Goal: Transaction & Acquisition: Book appointment/travel/reservation

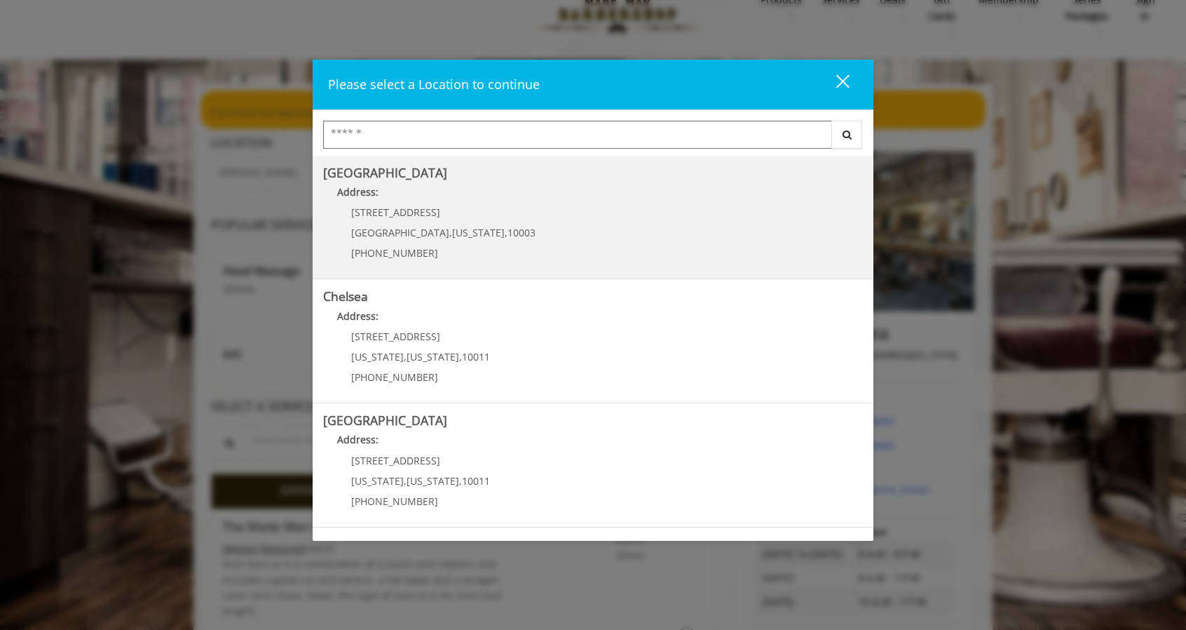
scroll to position [240, 0]
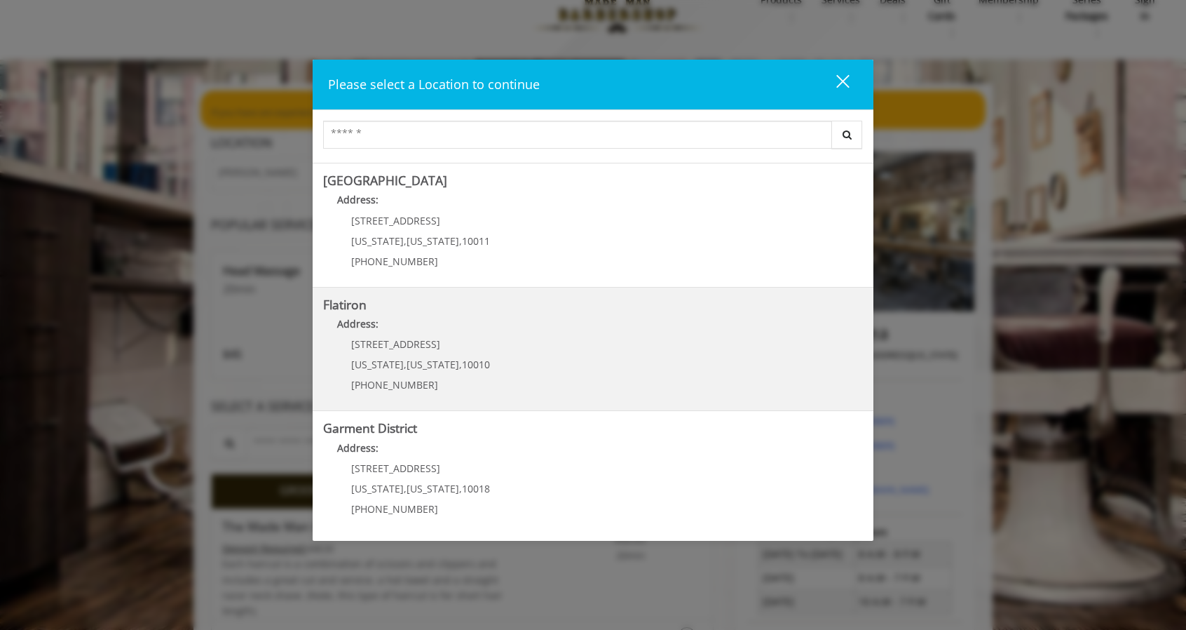
click at [552, 331] on "Address:" at bounding box center [593, 327] width 540 height 22
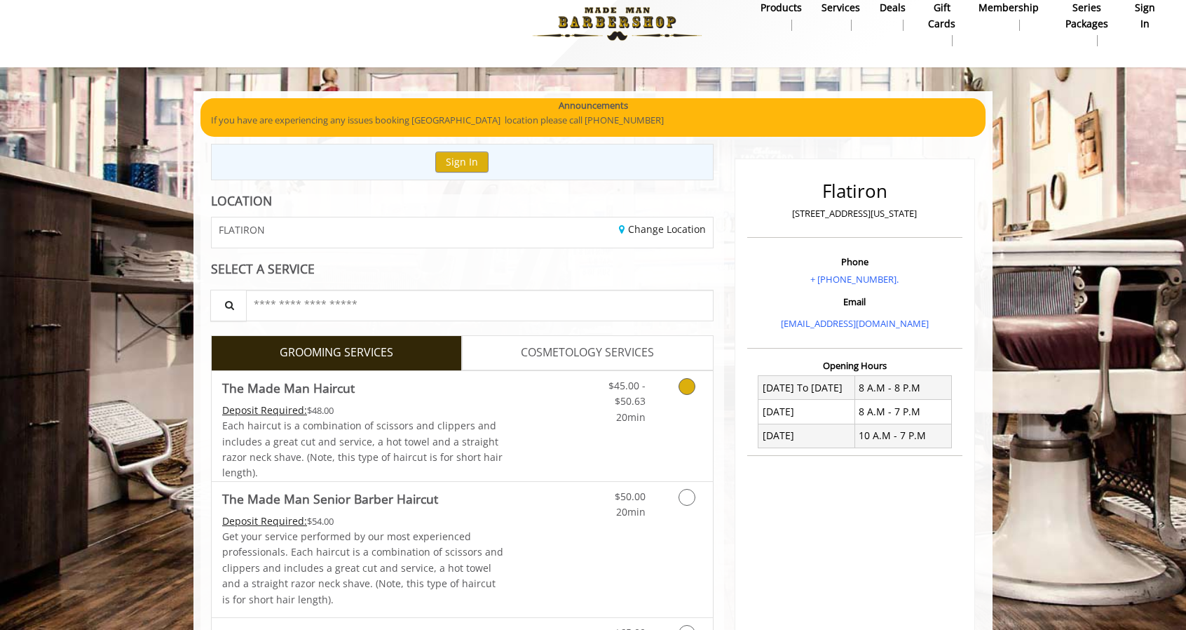
click at [549, 419] on link "Discounted Price" at bounding box center [545, 426] width 83 height 110
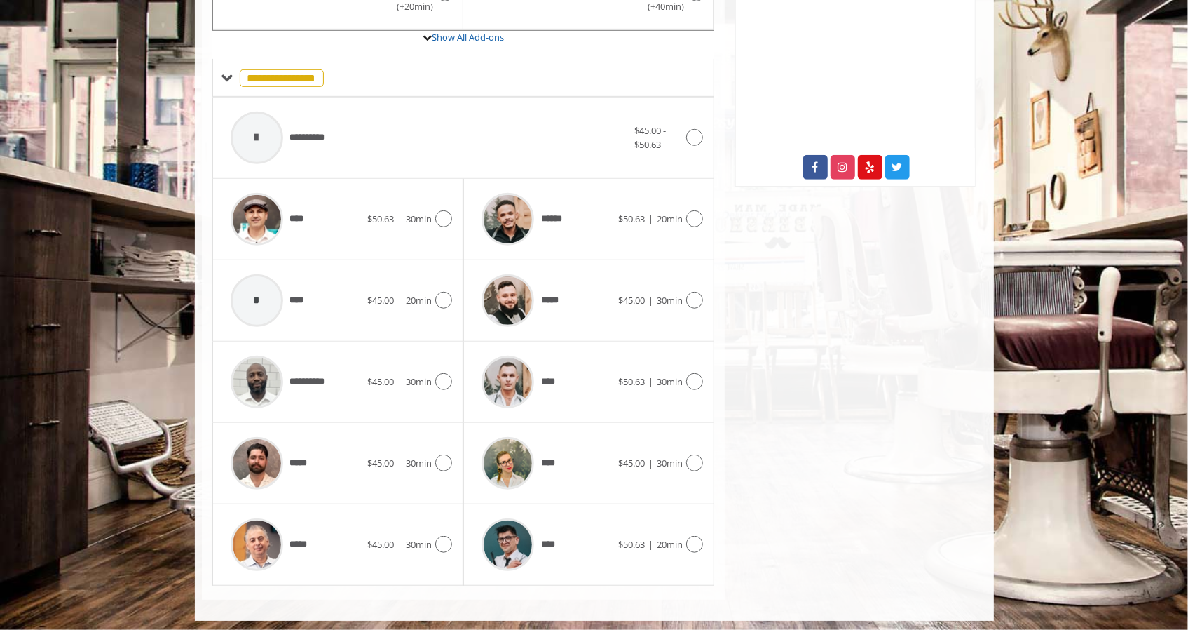
scroll to position [517, 0]
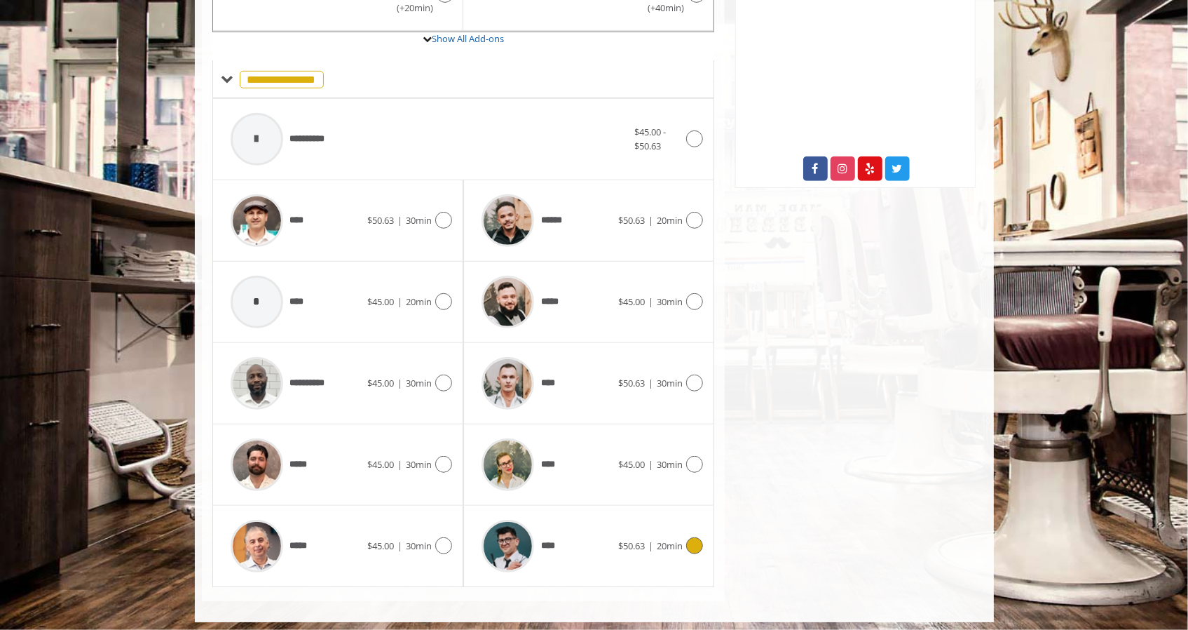
click at [695, 544] on icon at bounding box center [694, 545] width 17 height 17
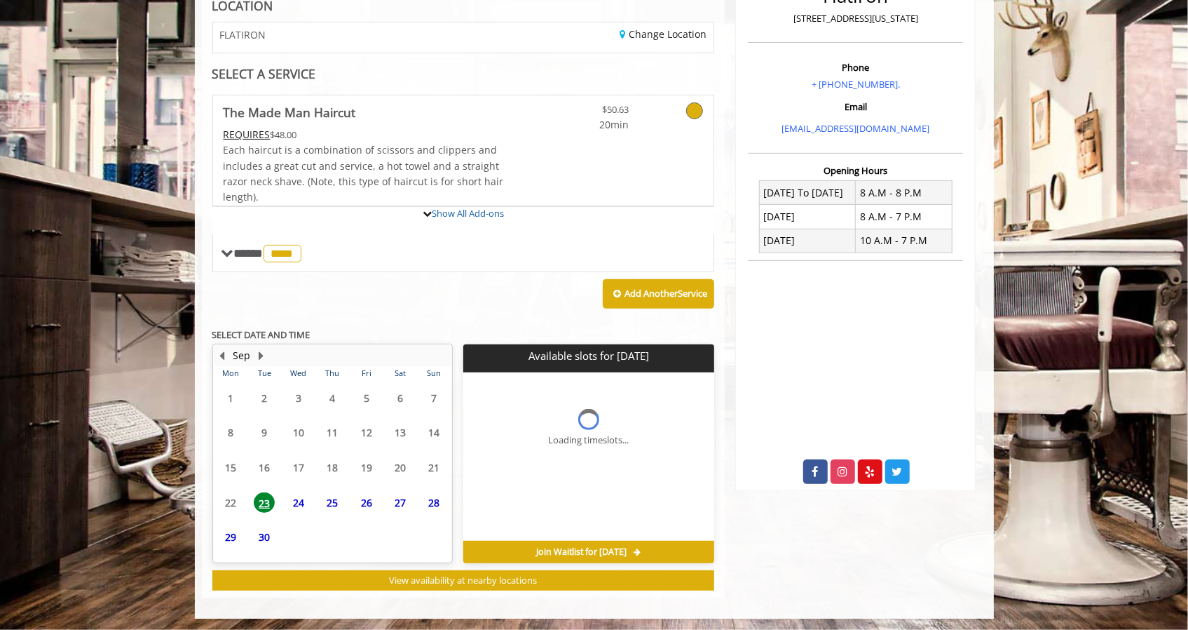
scroll to position [342, 0]
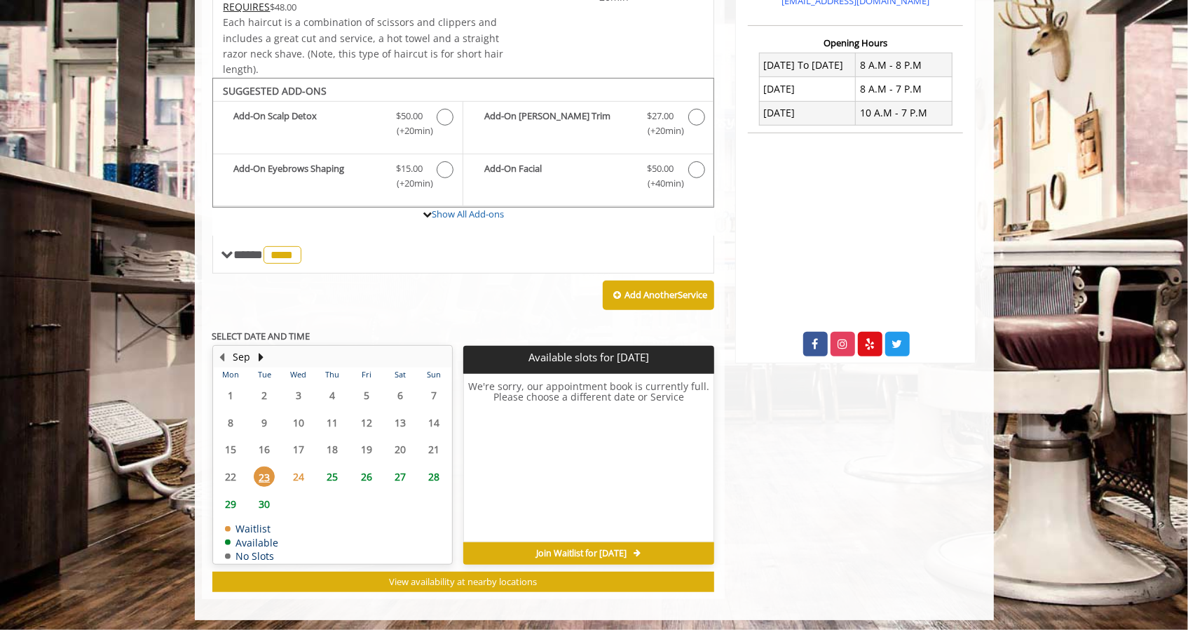
click at [302, 475] on span "24" at bounding box center [298, 476] width 21 height 20
click at [331, 470] on span "25" at bounding box center [332, 476] width 21 height 20
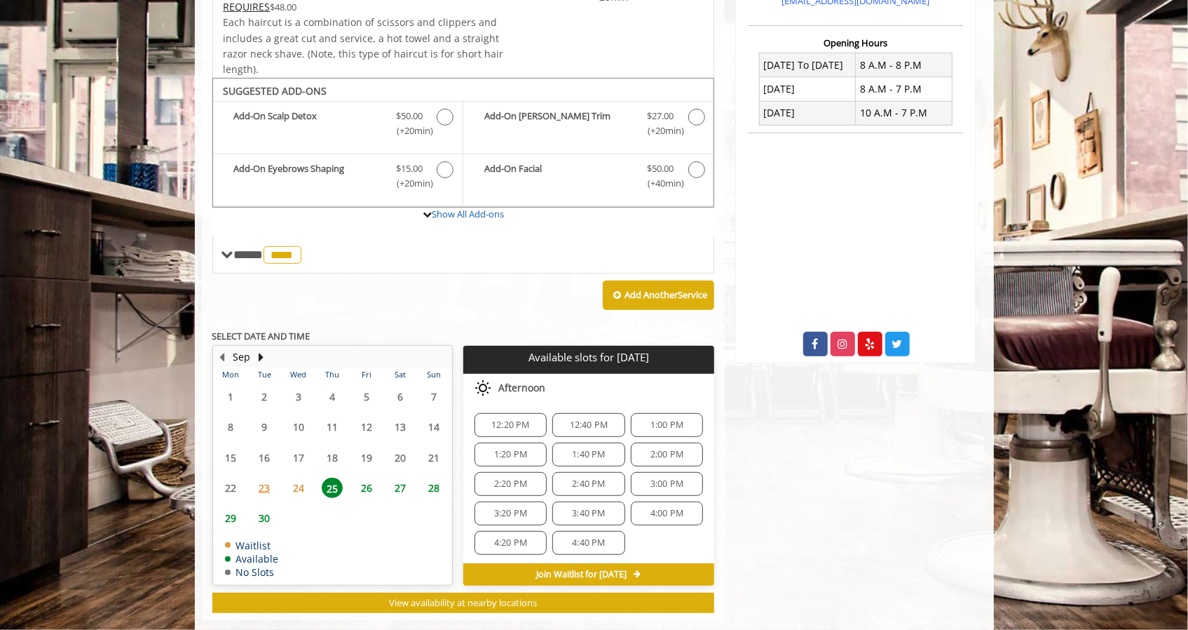
scroll to position [363, 0]
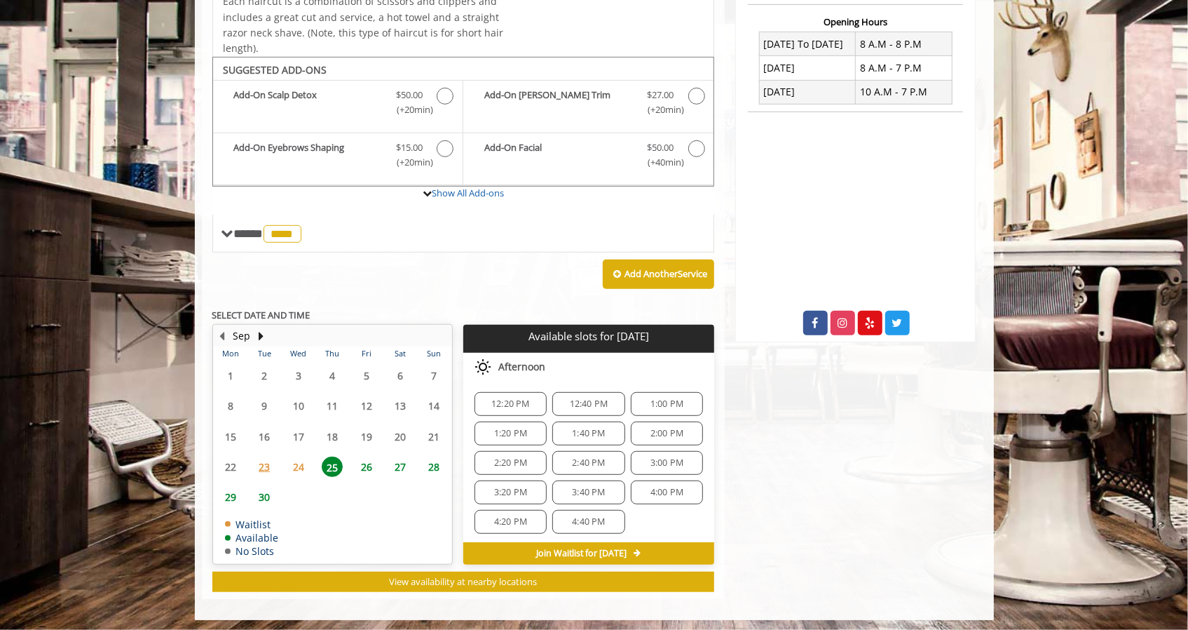
click at [372, 458] on span "26" at bounding box center [366, 466] width 21 height 20
click at [439, 466] on span "28" at bounding box center [434, 466] width 21 height 20
